Goal: Information Seeking & Learning: Find specific page/section

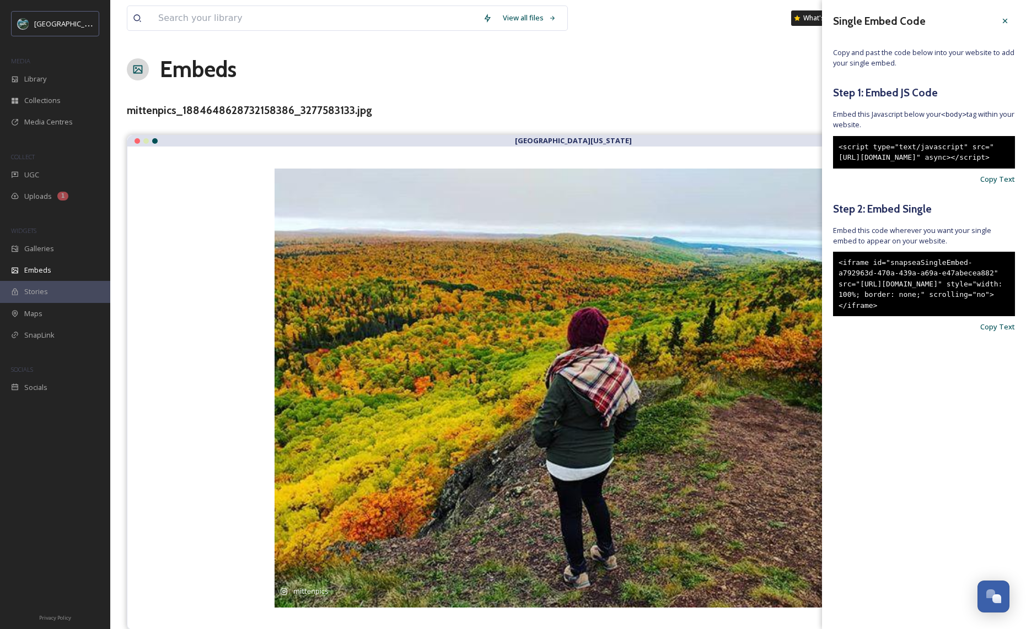
scroll to position [1285, 0]
click at [314, 21] on input at bounding box center [315, 18] width 325 height 24
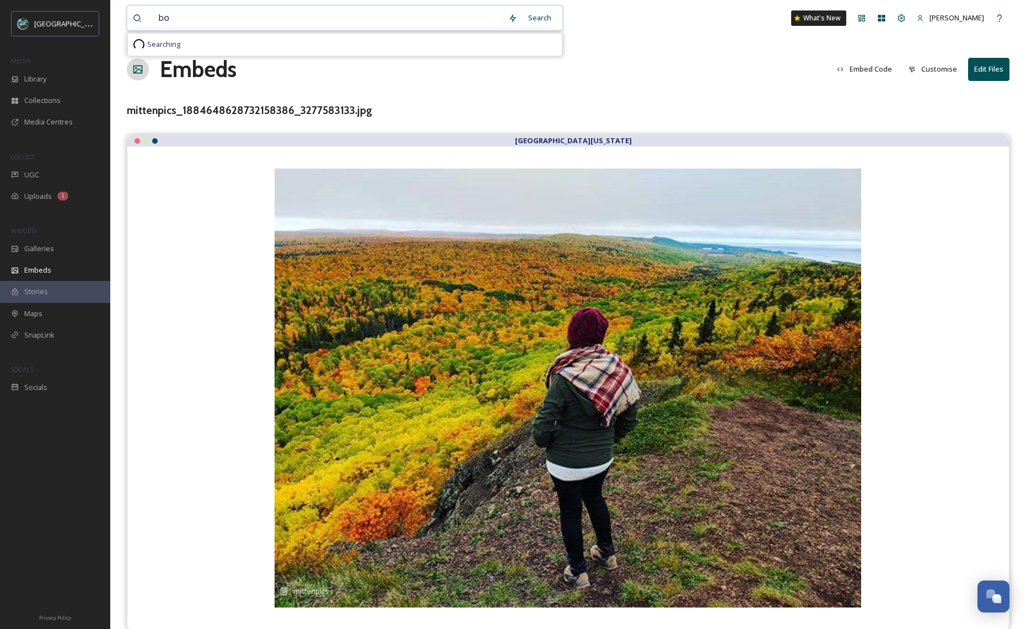
type input "b"
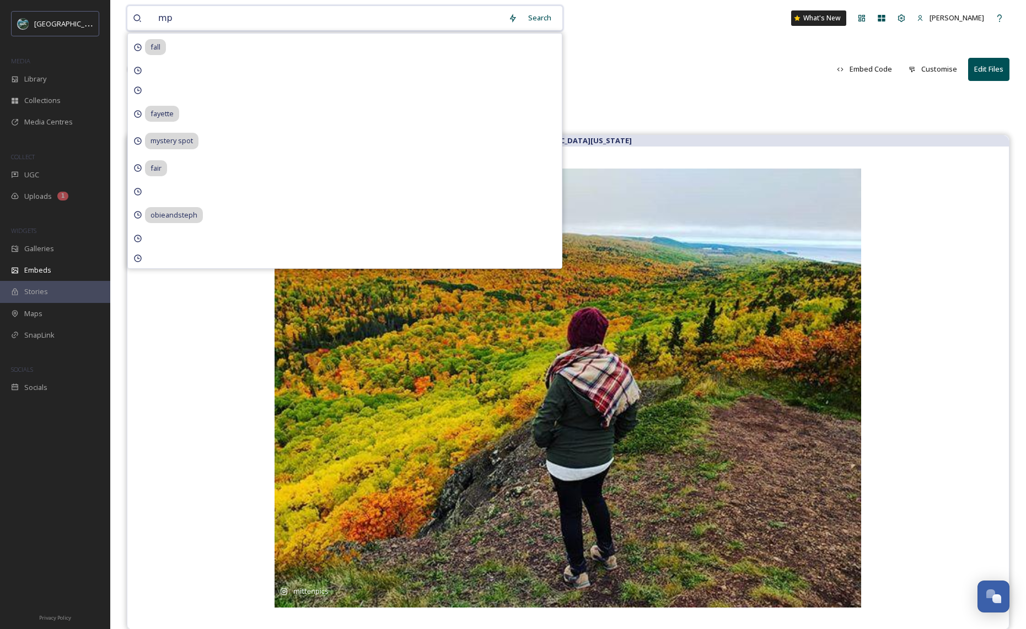
type input "m"
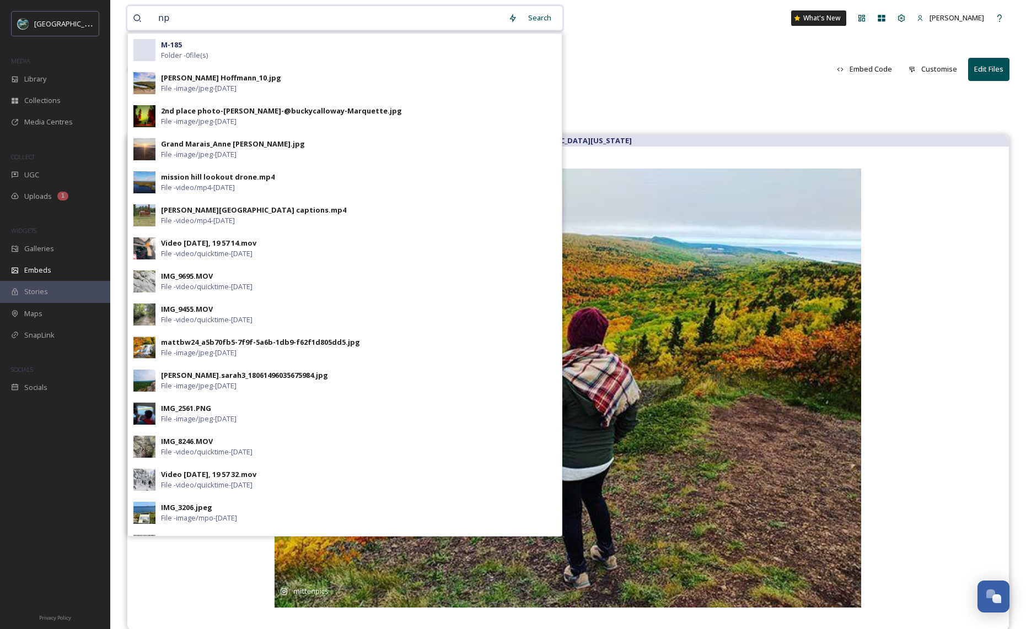
type input "nps"
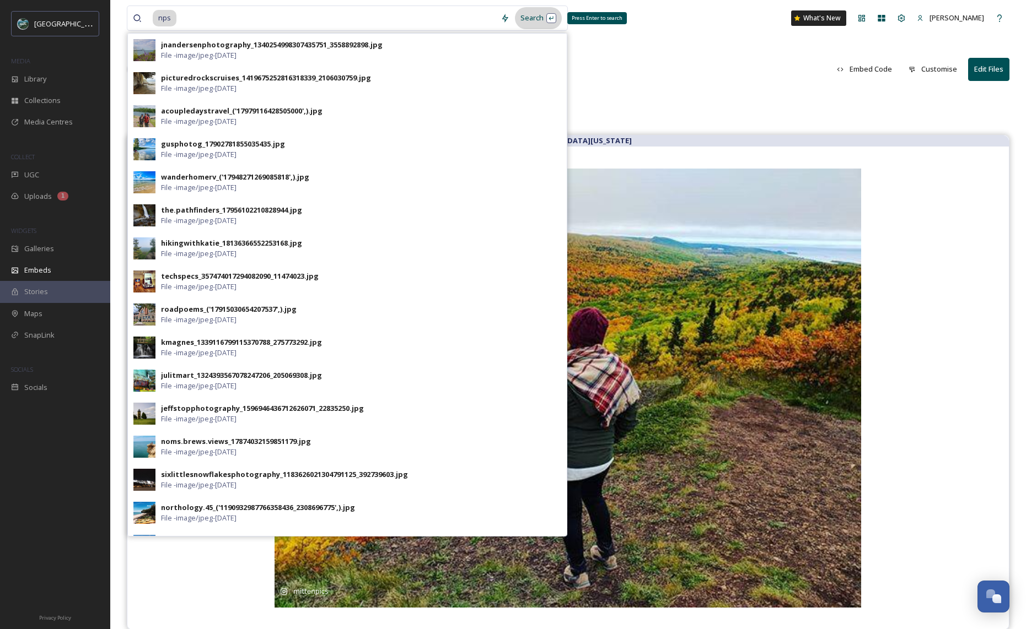
click at [541, 17] on div "Search Press Enter to search" at bounding box center [538, 17] width 47 height 21
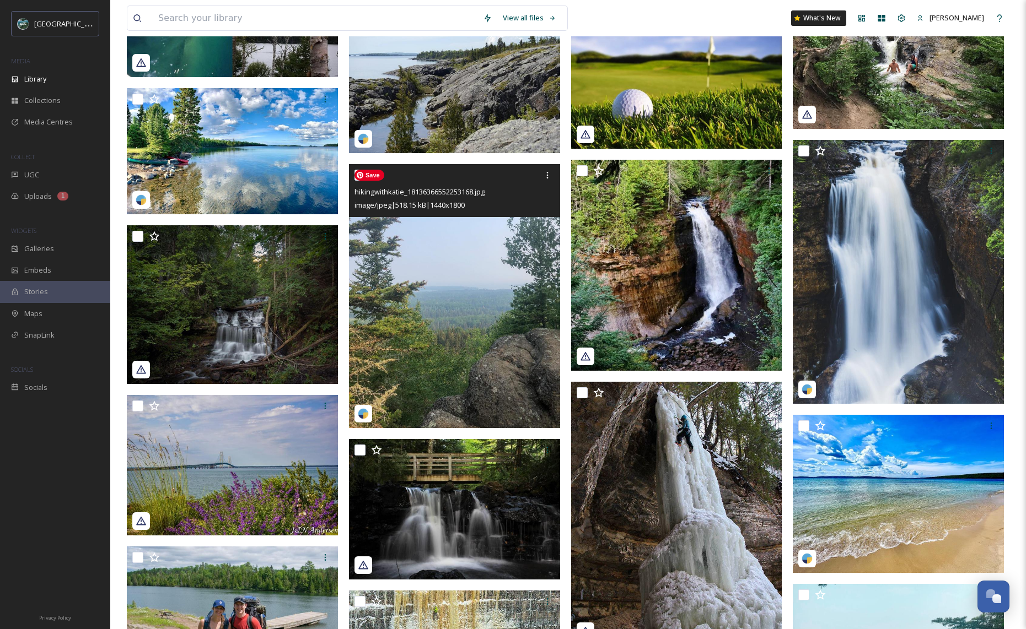
scroll to position [1564, 0]
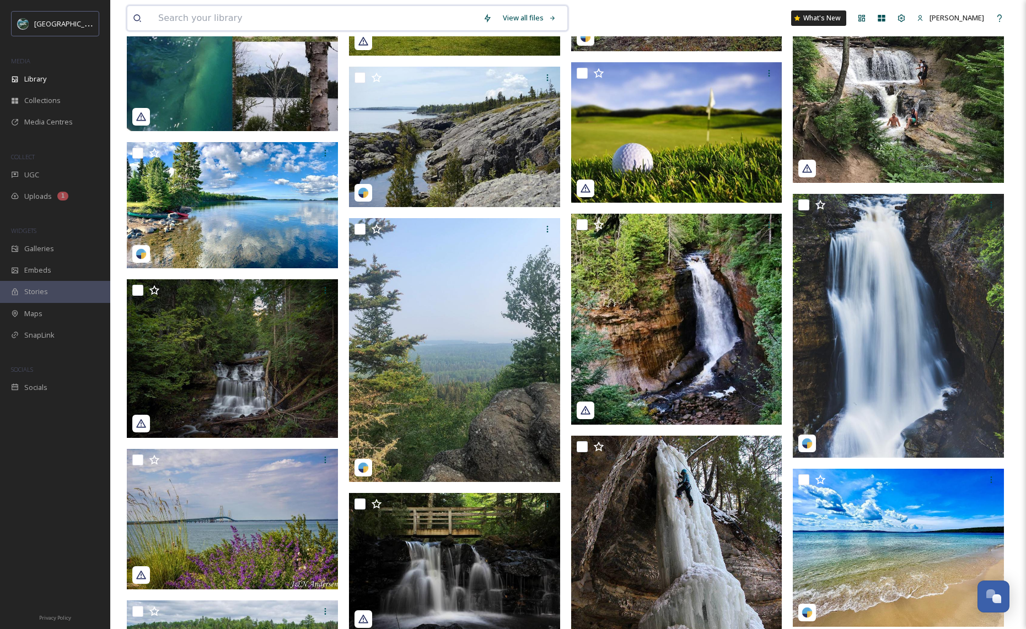
click at [331, 20] on input at bounding box center [315, 18] width 325 height 24
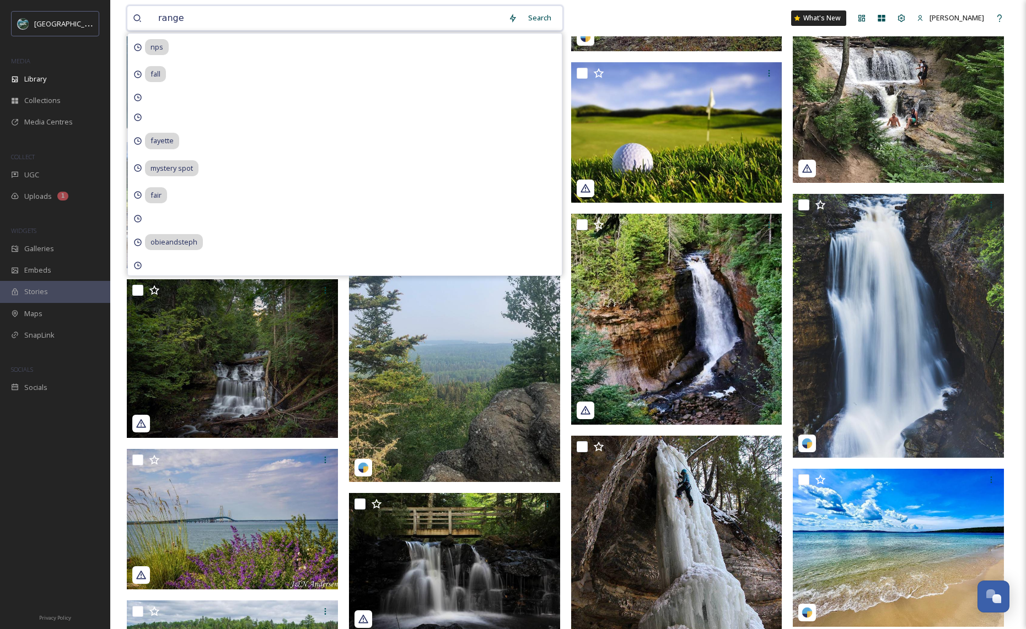
type input "ranger"
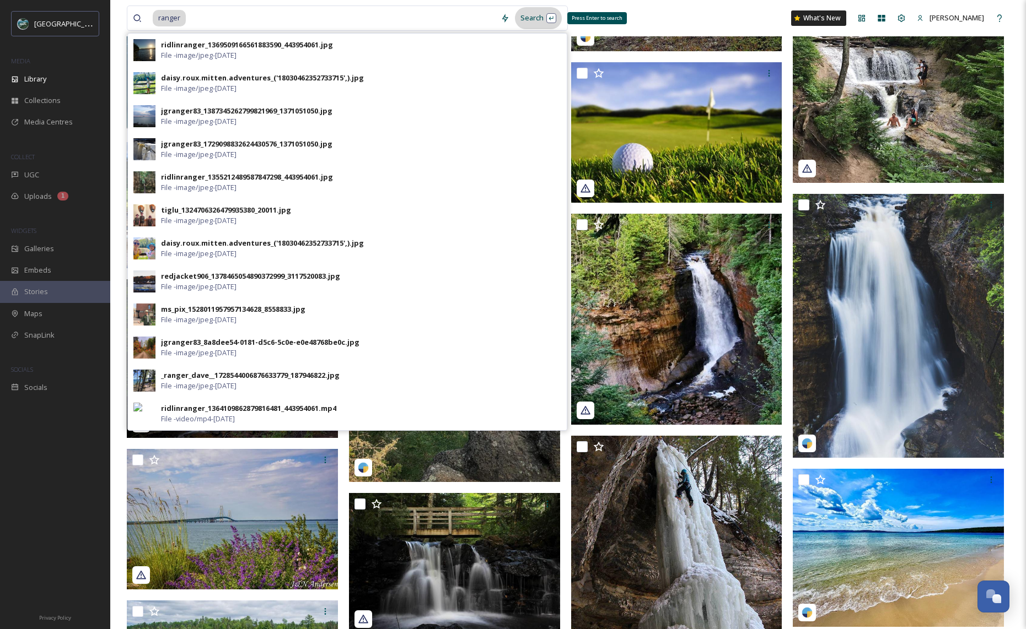
click at [540, 25] on div "Search Press Enter to search" at bounding box center [538, 17] width 47 height 21
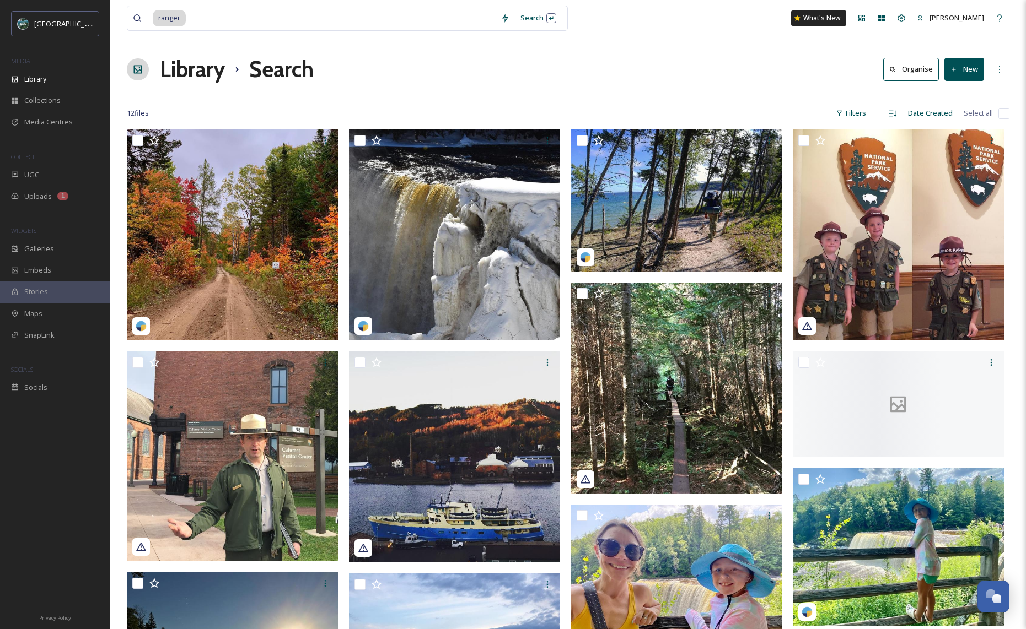
click at [691, 79] on div "Library Search Organise New" at bounding box center [568, 69] width 883 height 33
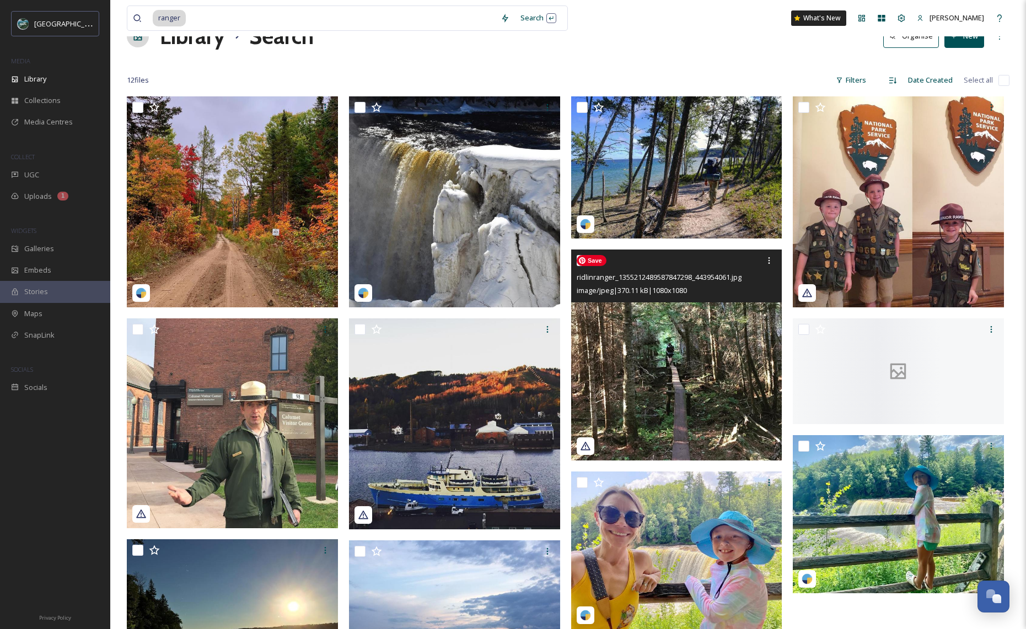
scroll to position [102, 0]
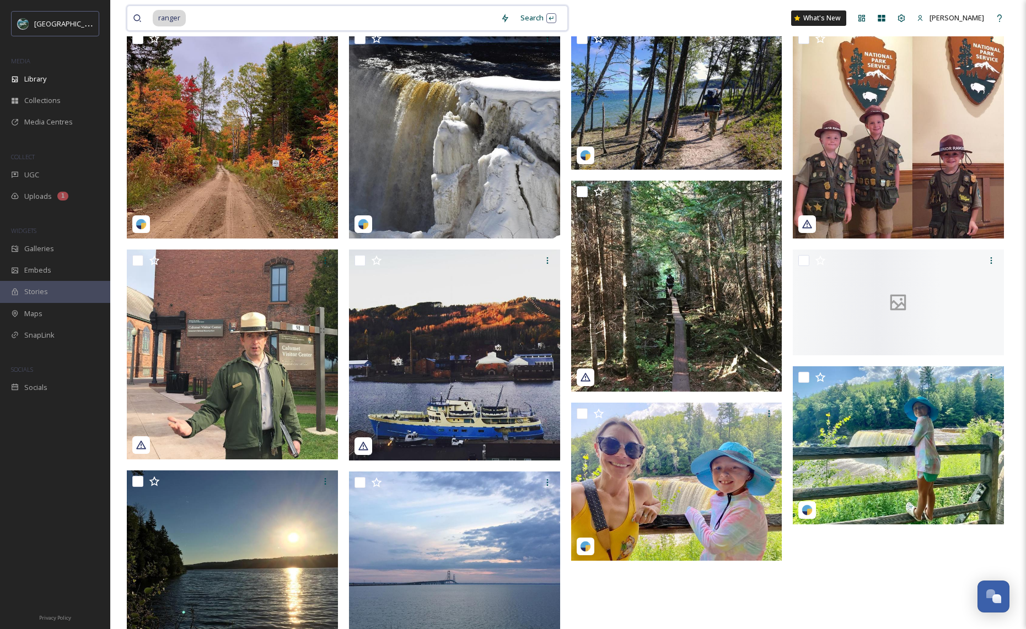
click at [260, 19] on input at bounding box center [341, 18] width 308 height 24
type input "r"
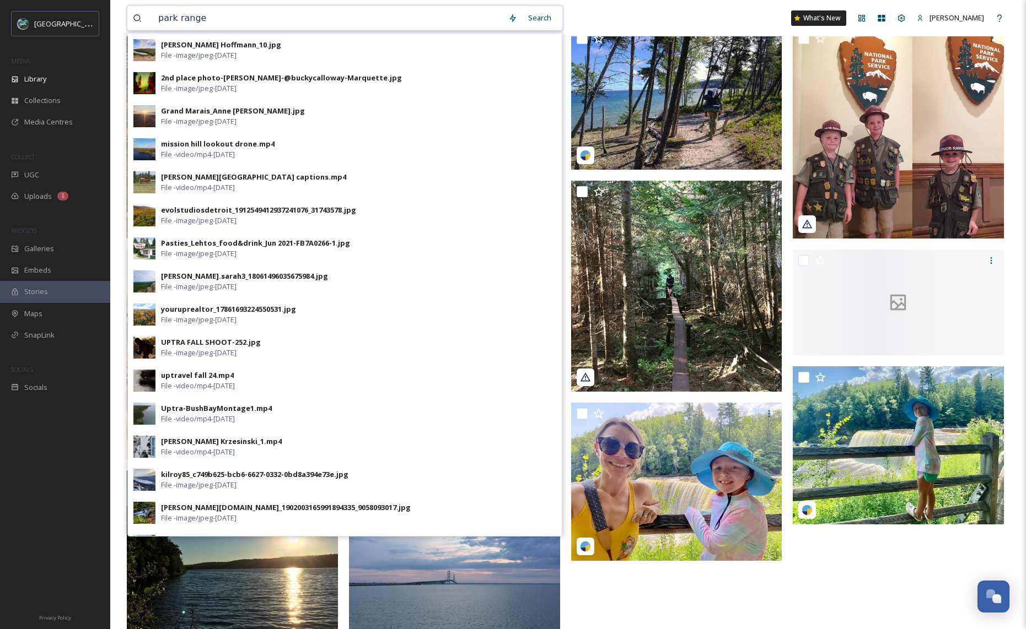
type input "park ranger"
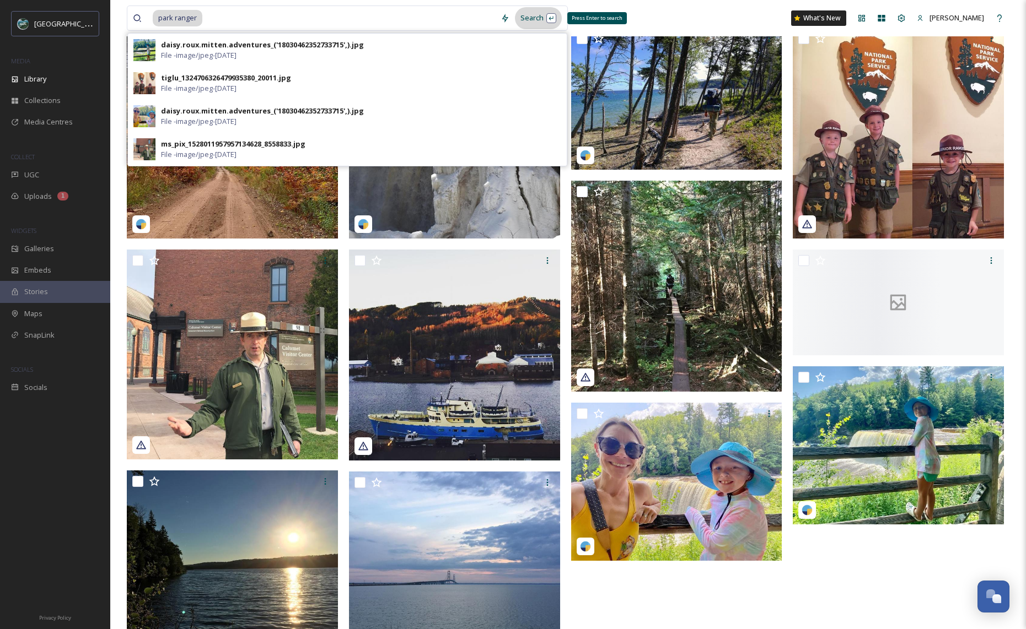
click at [536, 18] on div "Search Press Enter to search" at bounding box center [538, 17] width 47 height 21
